Goal: Task Accomplishment & Management: Manage account settings

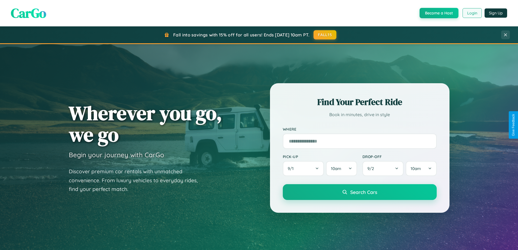
click at [472, 13] on button "Login" at bounding box center [472, 13] width 19 height 10
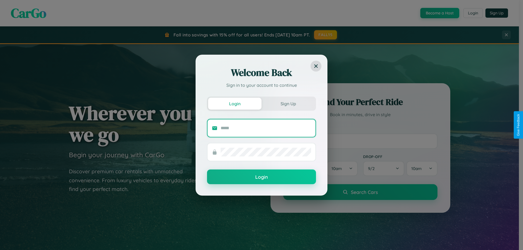
click at [266, 128] on input "text" at bounding box center [265, 128] width 90 height 9
type input "**********"
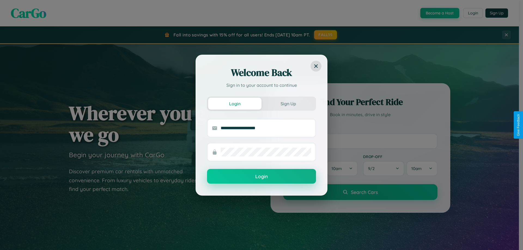
click at [261, 177] on button "Login" at bounding box center [261, 176] width 109 height 15
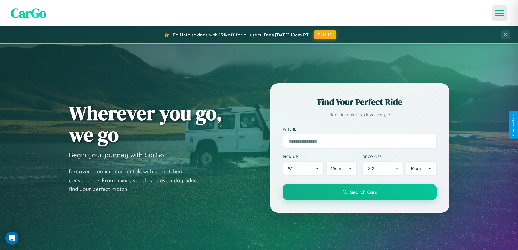
click at [500, 13] on icon "Open menu" at bounding box center [500, 13] width 8 height 5
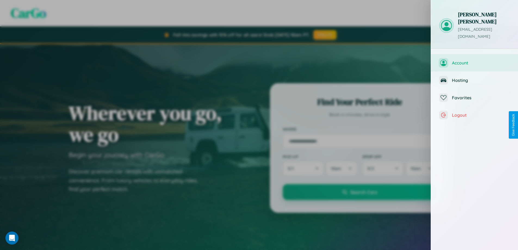
click at [475, 60] on span "Account" at bounding box center [481, 62] width 58 height 5
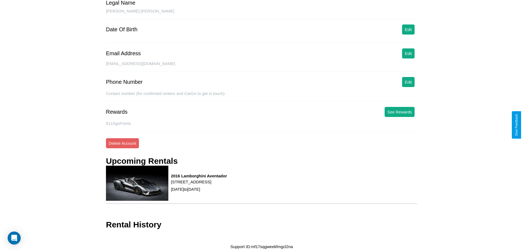
scroll to position [51, 0]
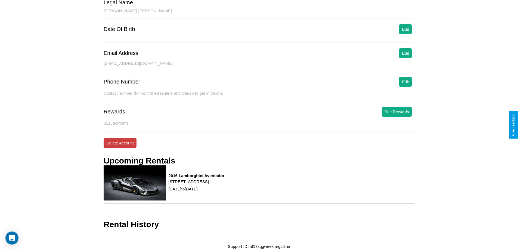
click at [120, 143] on button "Delete Account" at bounding box center [120, 143] width 33 height 10
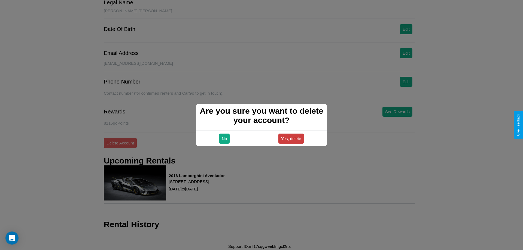
click at [291, 139] on button "Yes, delete" at bounding box center [291, 139] width 26 height 10
